Goal: Task Accomplishment & Management: Manage account settings

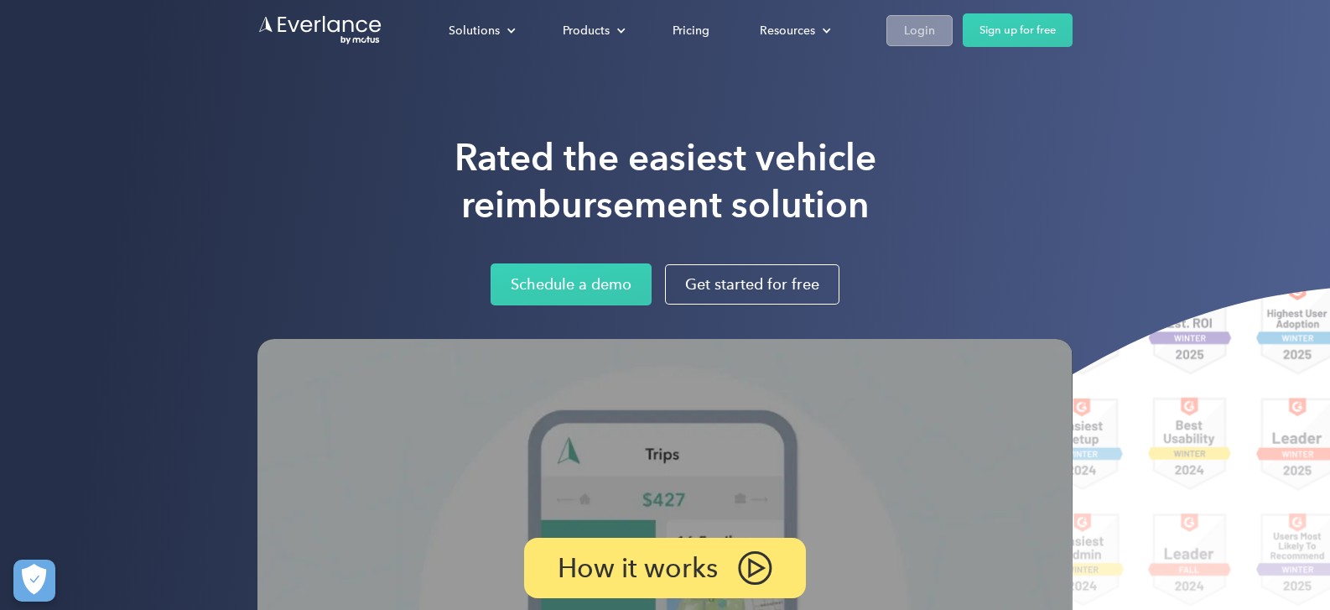
click at [920, 31] on div "Login" at bounding box center [919, 30] width 31 height 21
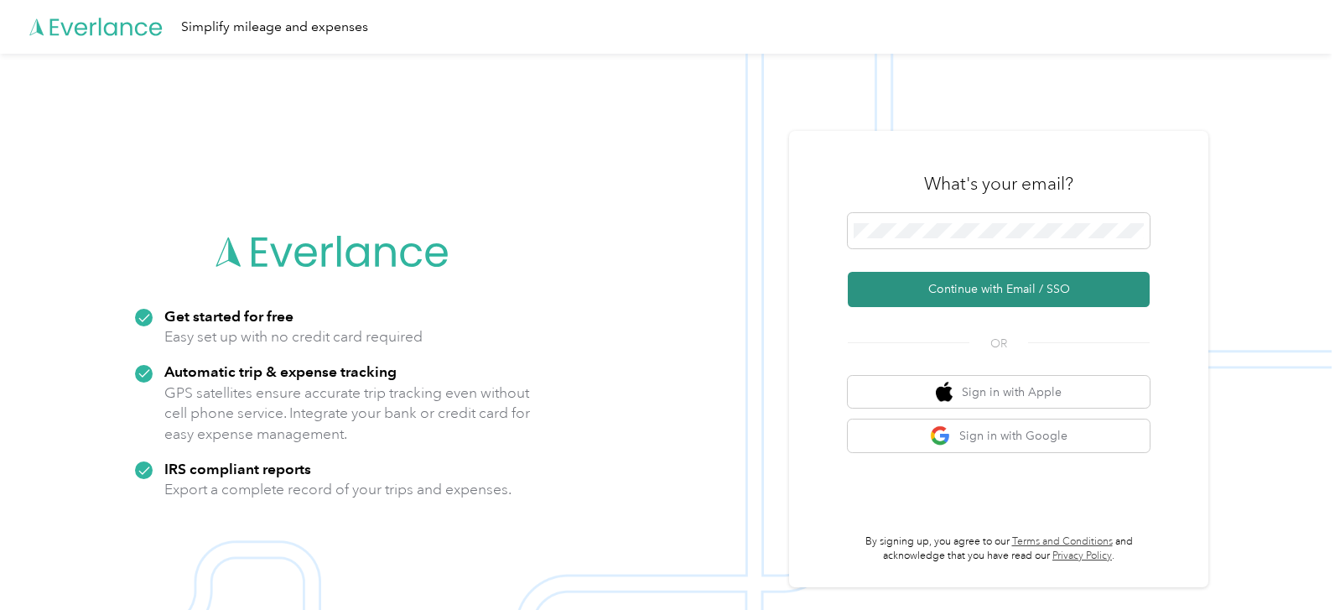
click at [947, 288] on button "Continue with Email / SSO" at bounding box center [999, 289] width 302 height 35
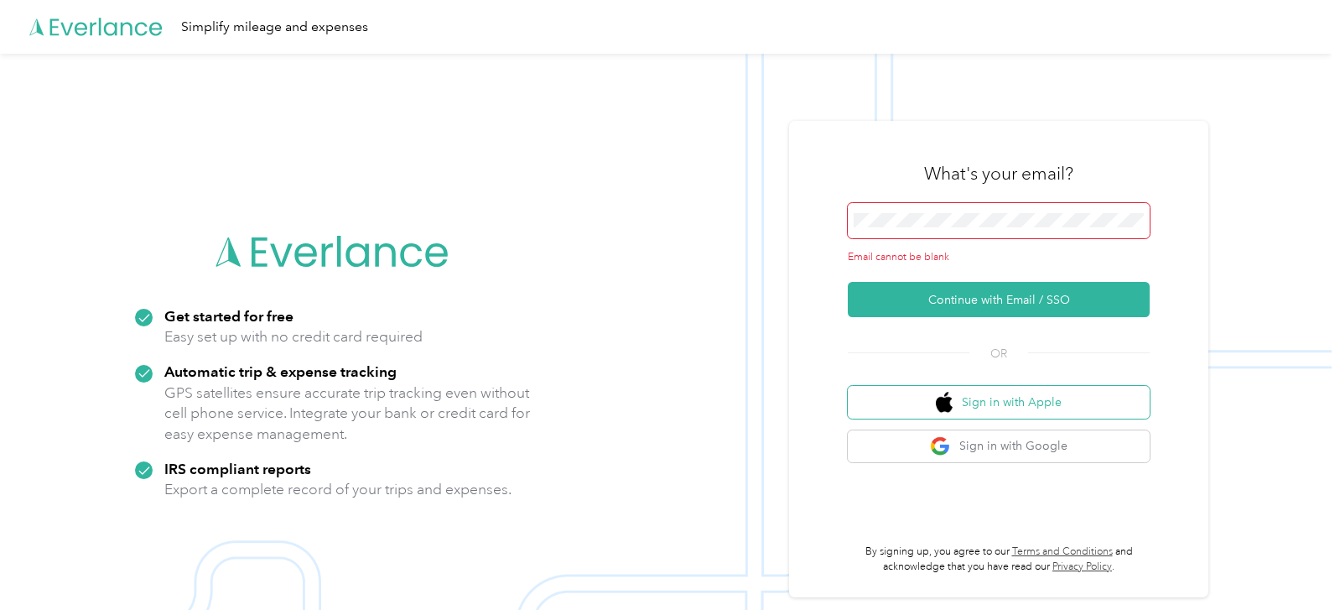
click at [987, 403] on button "Sign in with Apple" at bounding box center [999, 402] width 302 height 33
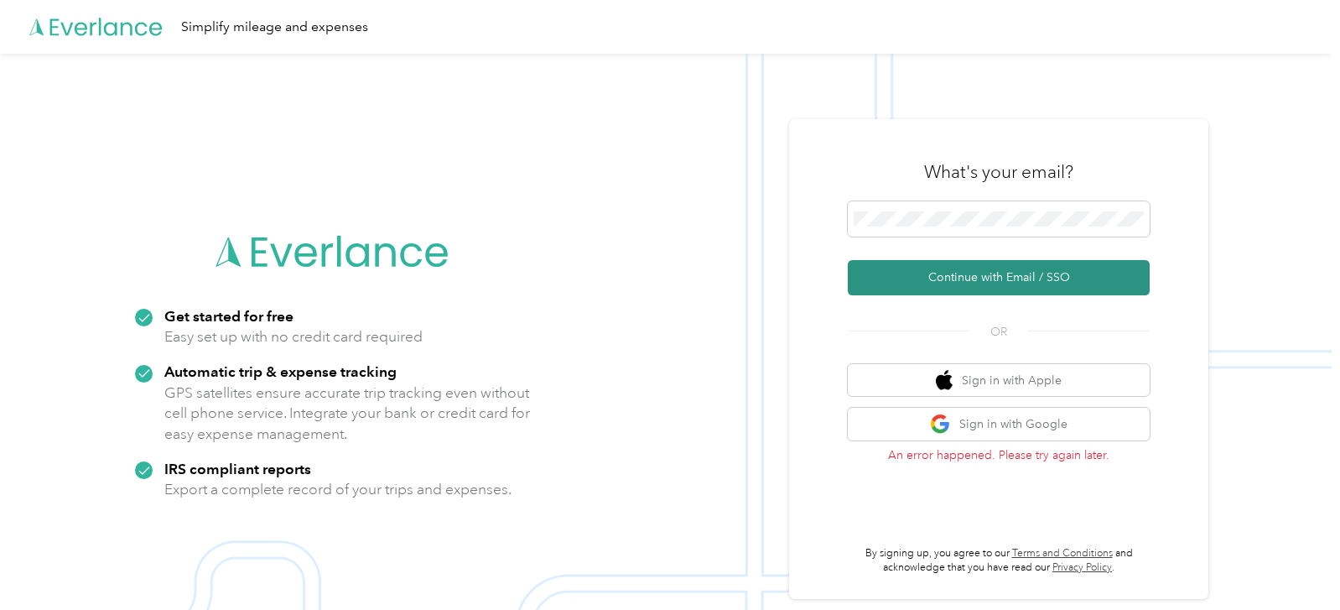
click at [961, 274] on button "Continue with Email / SSO" at bounding box center [999, 277] width 302 height 35
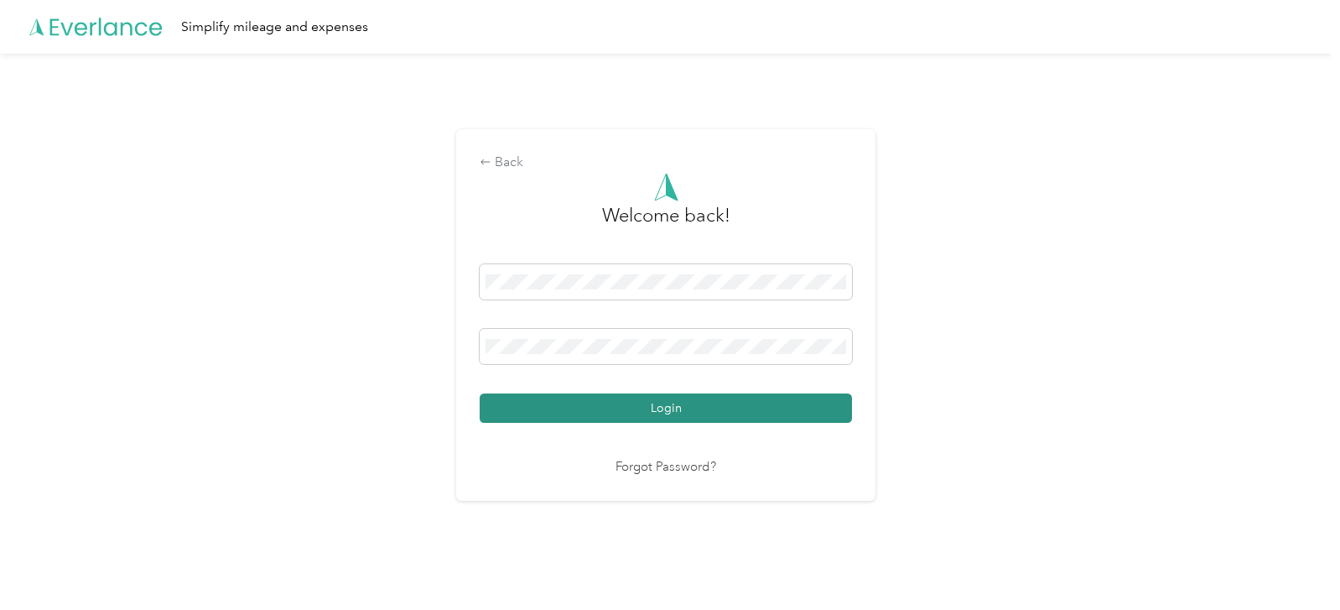
click at [689, 405] on button "Login" at bounding box center [666, 407] width 372 height 29
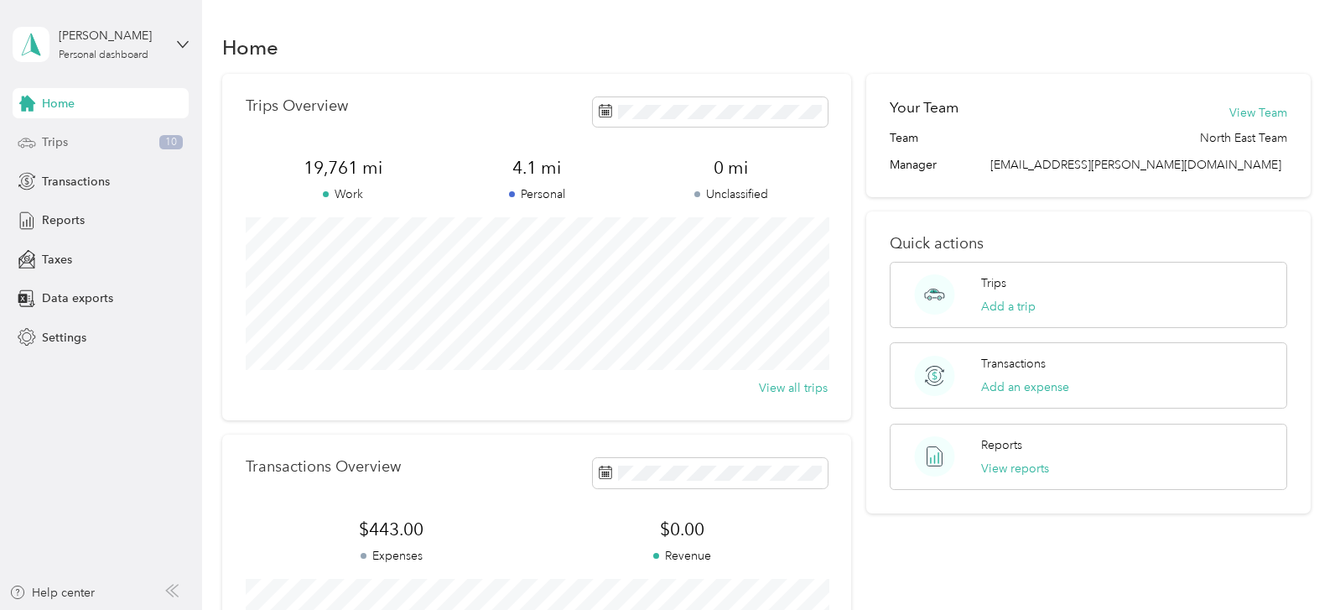
click at [60, 145] on span "Trips" at bounding box center [55, 142] width 26 height 18
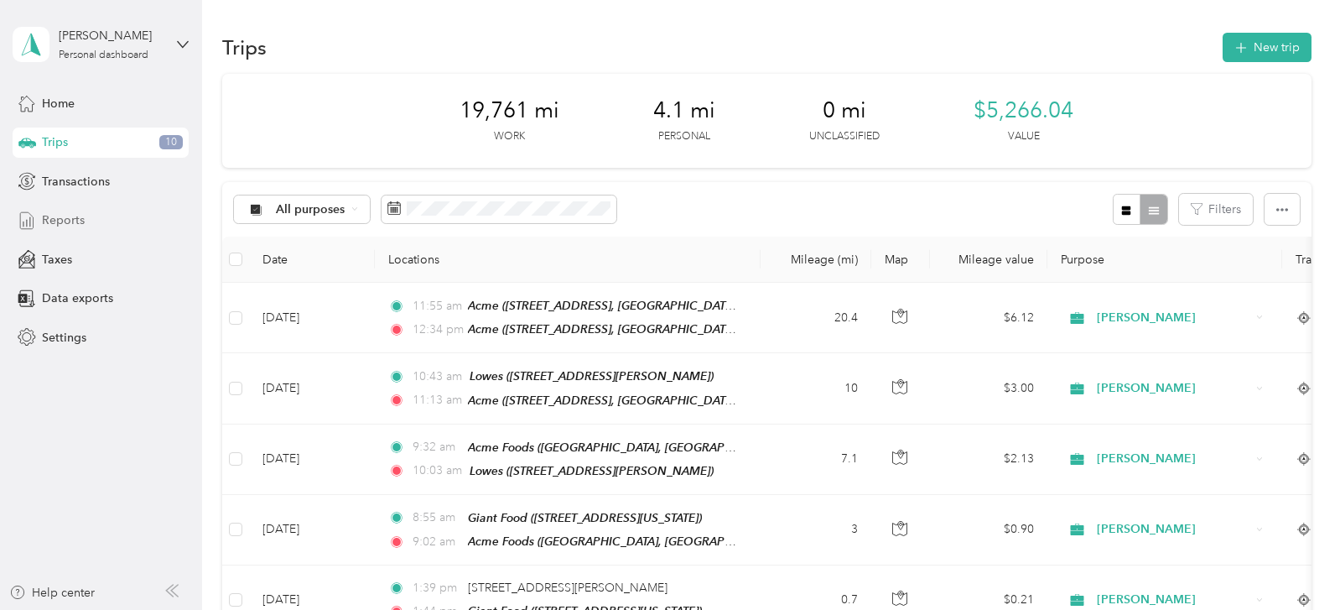
click at [80, 220] on span "Reports" at bounding box center [63, 220] width 43 height 18
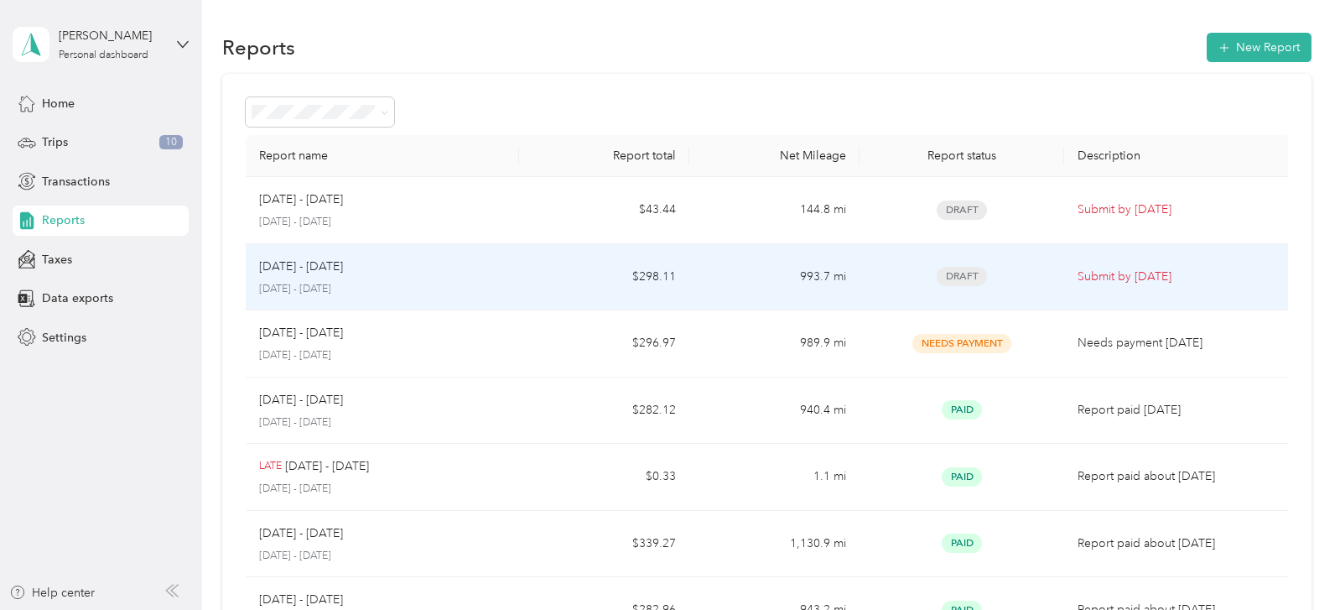
click at [1108, 273] on p "Submit by [DATE]" at bounding box center [1177, 276] width 200 height 18
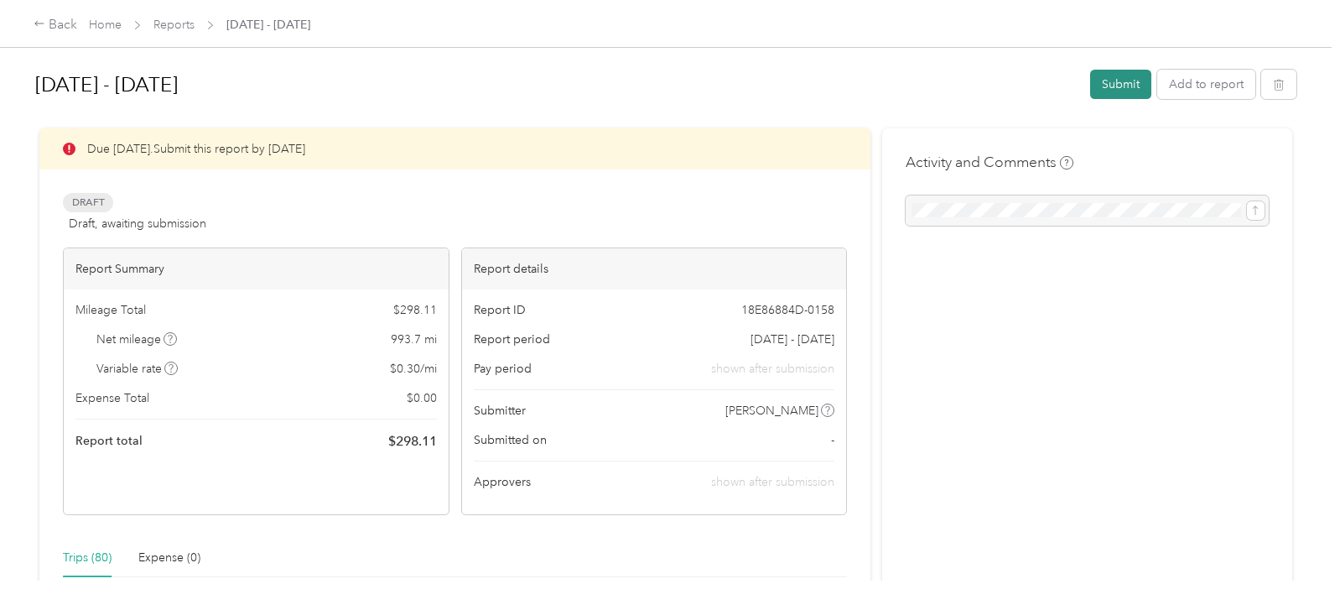
click at [1118, 85] on button "Submit" at bounding box center [1120, 84] width 61 height 29
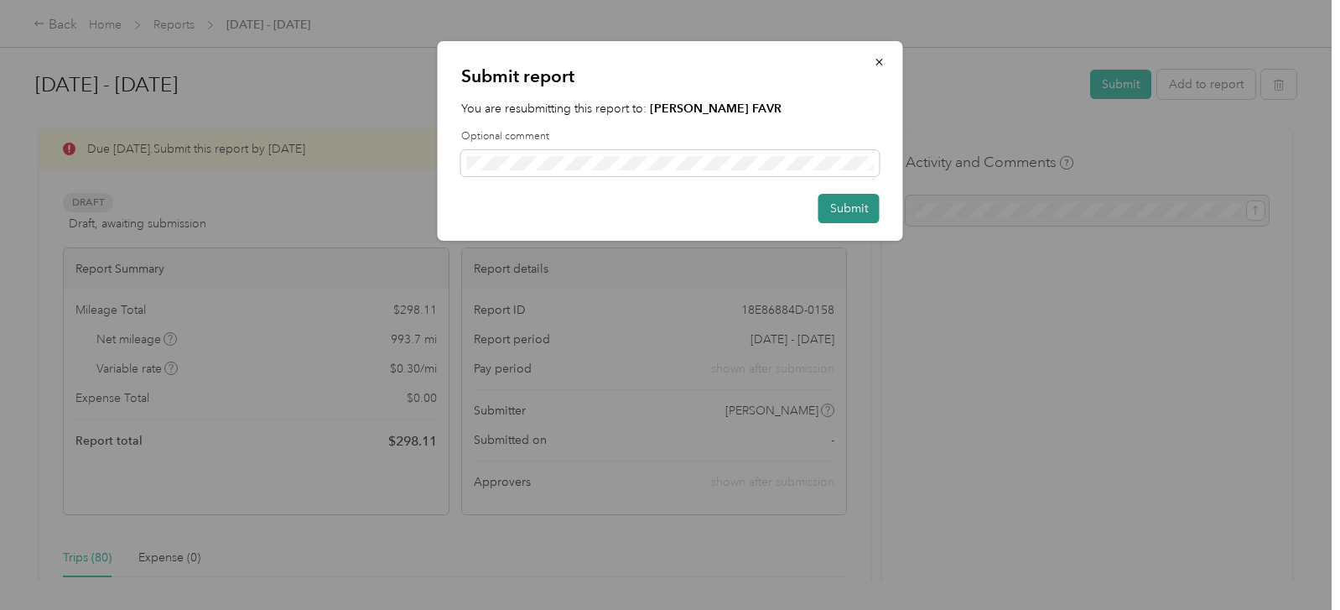
click at [849, 205] on button "Submit" at bounding box center [848, 208] width 61 height 29
